Goal: Use online tool/utility: Utilize a website feature to perform a specific function

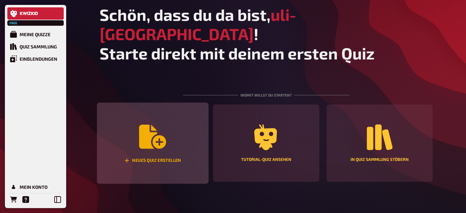
click at [158, 128] on icon "Neues Quiz erstellen" at bounding box center [152, 137] width 27 height 24
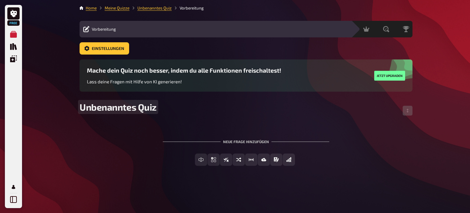
click at [144, 108] on span "Unbenanntes Quiz" at bounding box center [118, 106] width 77 height 11
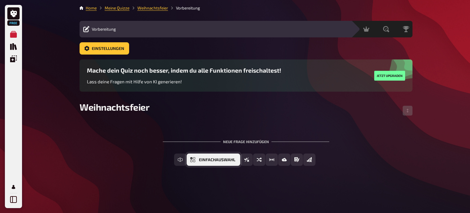
click at [204, 163] on button "Einfachauswahl" at bounding box center [214, 159] width 54 height 12
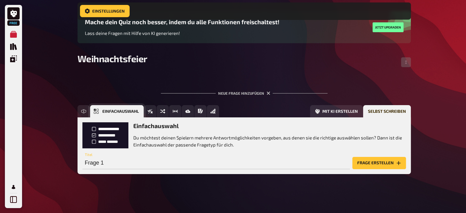
scroll to position [54, 0]
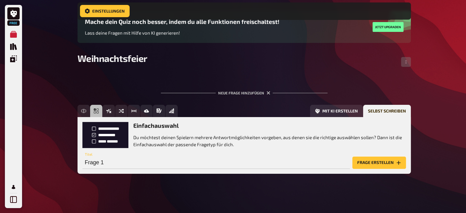
click at [375, 164] on button "Frage erstellen" at bounding box center [379, 162] width 54 height 12
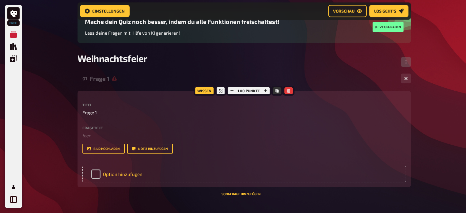
click at [125, 176] on div "Option hinzufügen" at bounding box center [243, 174] width 323 height 17
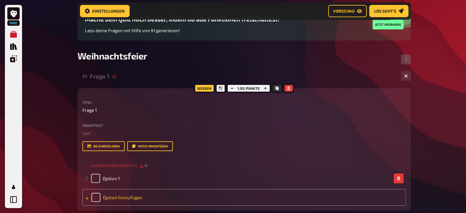
scroll to position [56, 0]
click at [107, 127] on div "Fragetext ﻿ leer Hier hinziehen für Dateiupload" at bounding box center [243, 130] width 323 height 13
click at [98, 114] on p "Frage 1" at bounding box center [243, 110] width 323 height 7
click at [94, 109] on span "Frage 1" at bounding box center [89, 110] width 14 height 7
click at [11, 47] on icon "Quiz Sammlung" at bounding box center [13, 46] width 7 height 7
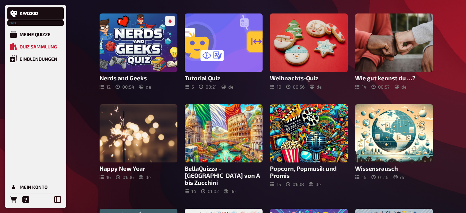
scroll to position [53, 0]
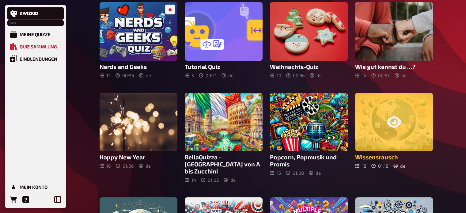
click at [393, 112] on div at bounding box center [394, 122] width 78 height 58
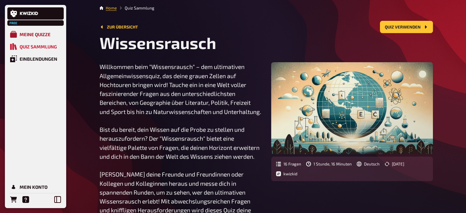
click at [29, 38] on link "Meine Quizze" at bounding box center [35, 34] width 56 height 12
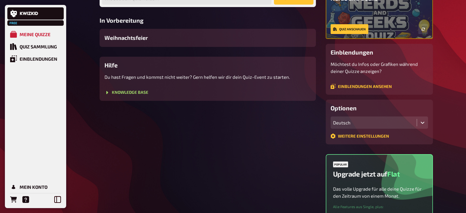
scroll to position [66, 0]
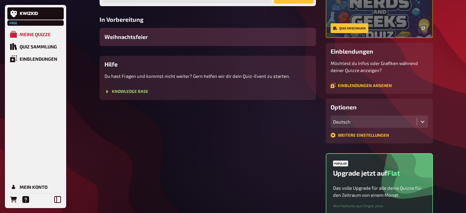
click at [238, 39] on div "Weihnachtsfeier" at bounding box center [207, 37] width 216 height 18
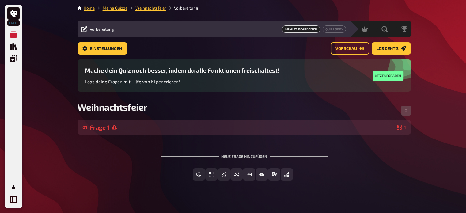
click at [174, 125] on div "Frage 1" at bounding box center [242, 127] width 304 height 7
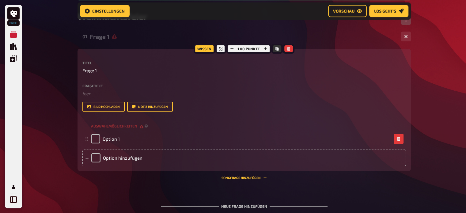
scroll to position [97, 0]
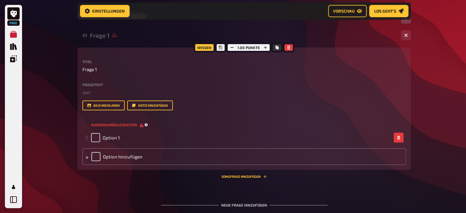
click at [123, 126] on span "Auswahlmöglichkeiten" at bounding box center [117, 124] width 52 height 5
click at [103, 57] on div "Wissen 1.00 Punkte Titel Frage 1 Fragetext ﻿ leer Hier hinziehen für Dateiuploa…" at bounding box center [243, 108] width 333 height 122
click at [13, 45] on icon "Quiz Sammlung" at bounding box center [13, 46] width 7 height 7
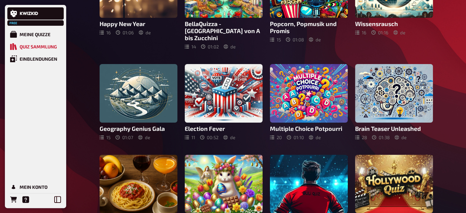
scroll to position [186, 0]
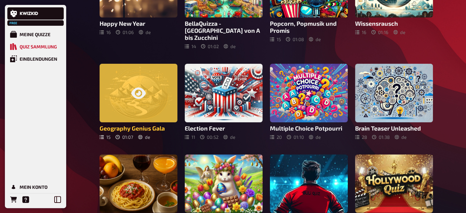
click at [144, 95] on div at bounding box center [138, 93] width 78 height 58
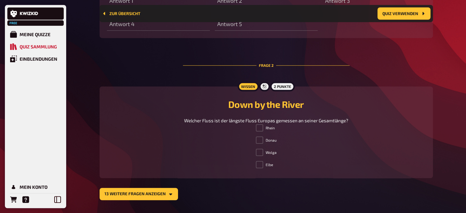
scroll to position [382, 0]
click at [264, 86] on icon at bounding box center [265, 86] width 4 height 4
drag, startPoint x: 264, startPoint y: 86, endPoint x: 245, endPoint y: 86, distance: 18.7
click at [245, 86] on div "Wissen 2 Punkte" at bounding box center [265, 86] width 57 height 10
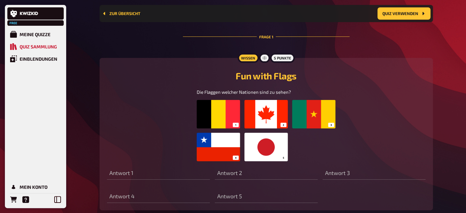
scroll to position [206, 0]
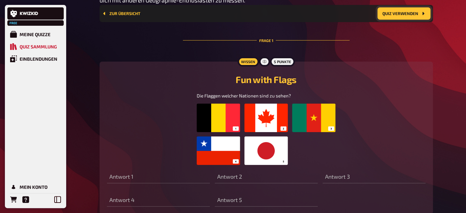
click at [393, 14] on button "Quiz verwenden" at bounding box center [403, 13] width 53 height 12
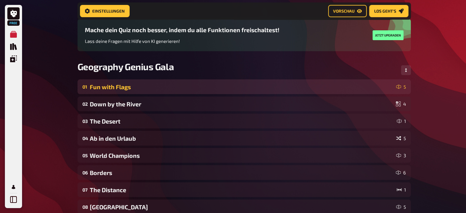
scroll to position [46, 0]
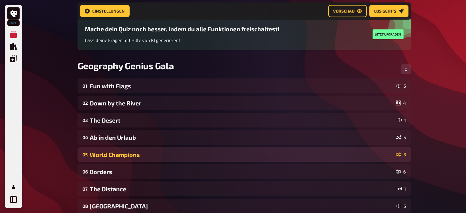
click at [256, 158] on div "05 World Champions 3" at bounding box center [243, 154] width 333 height 15
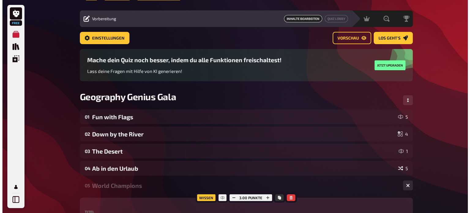
scroll to position [0, 0]
